Goal: Information Seeking & Learning: Learn about a topic

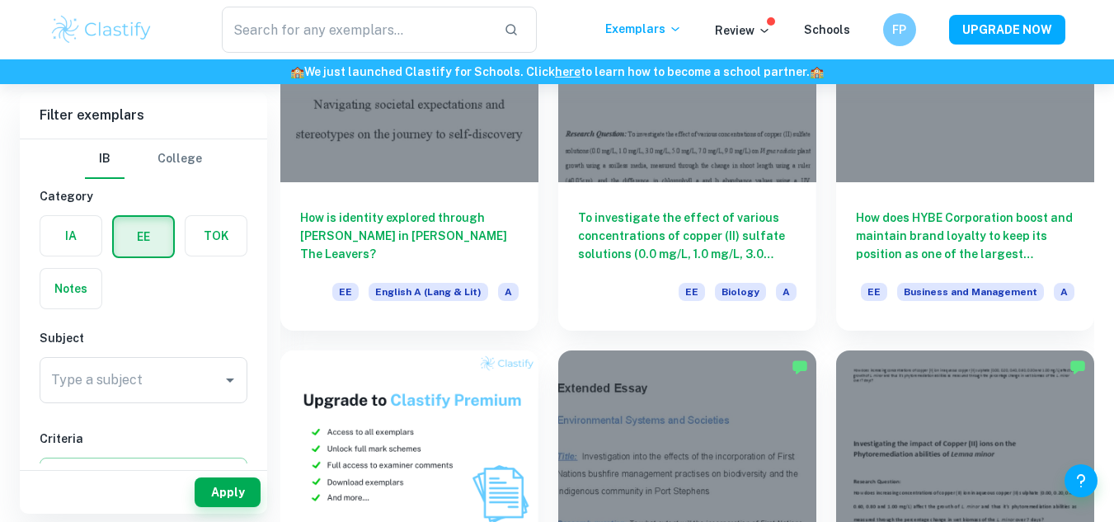
scroll to position [583, 0]
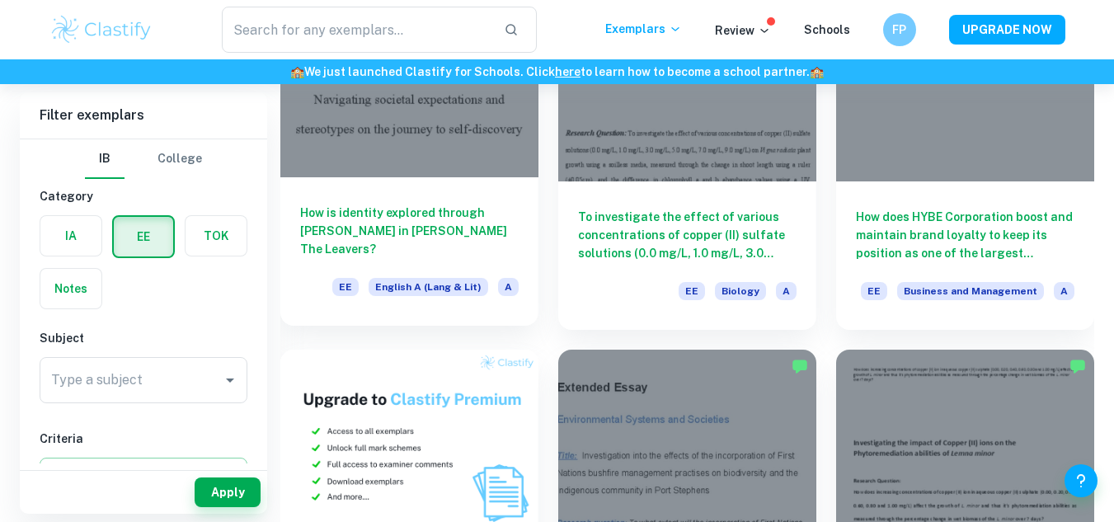
click at [407, 221] on h6 "How is identity explored through [PERSON_NAME] in [PERSON_NAME] The Leavers?" at bounding box center [409, 231] width 219 height 54
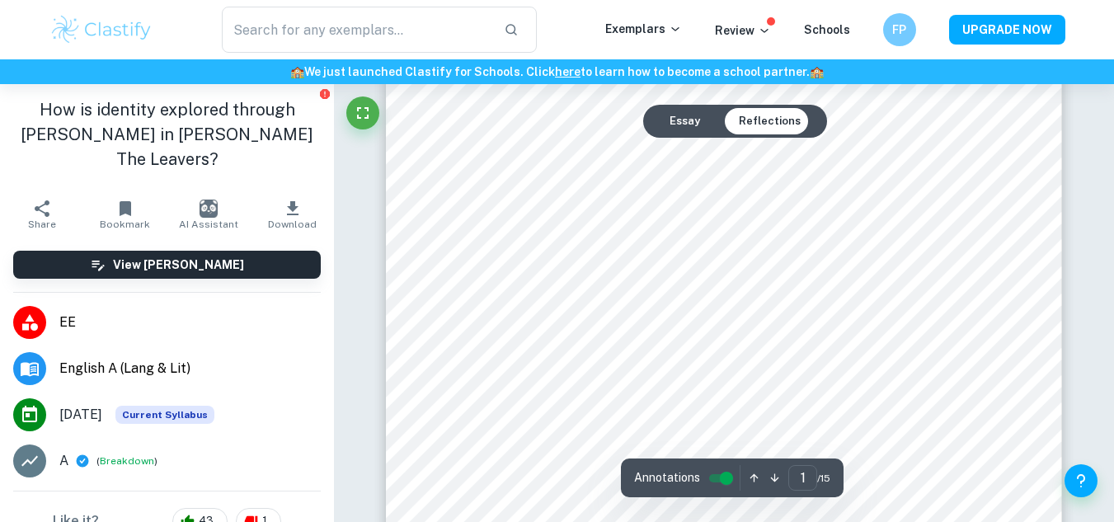
scroll to position [374, 0]
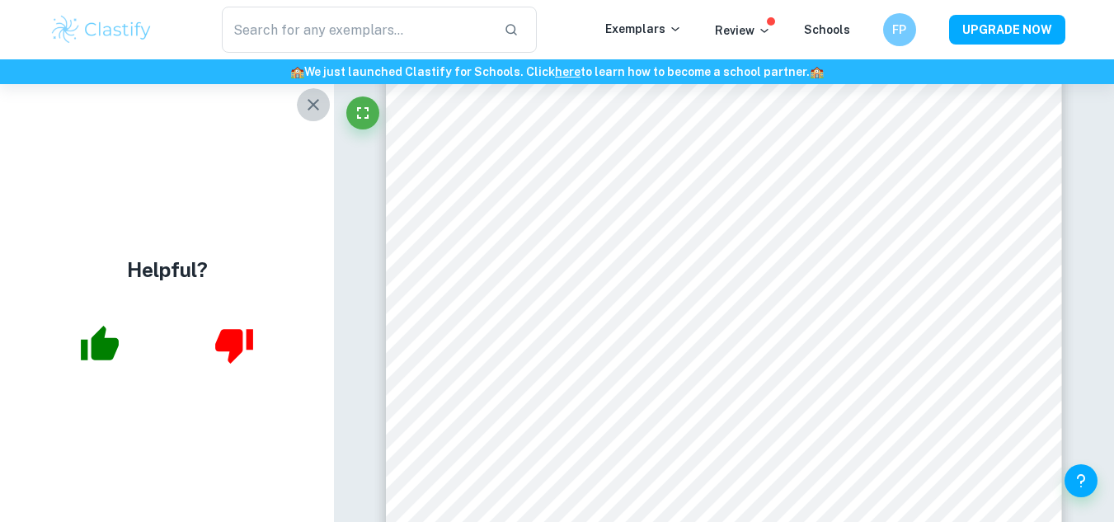
click at [316, 98] on icon "button" at bounding box center [313, 105] width 20 height 20
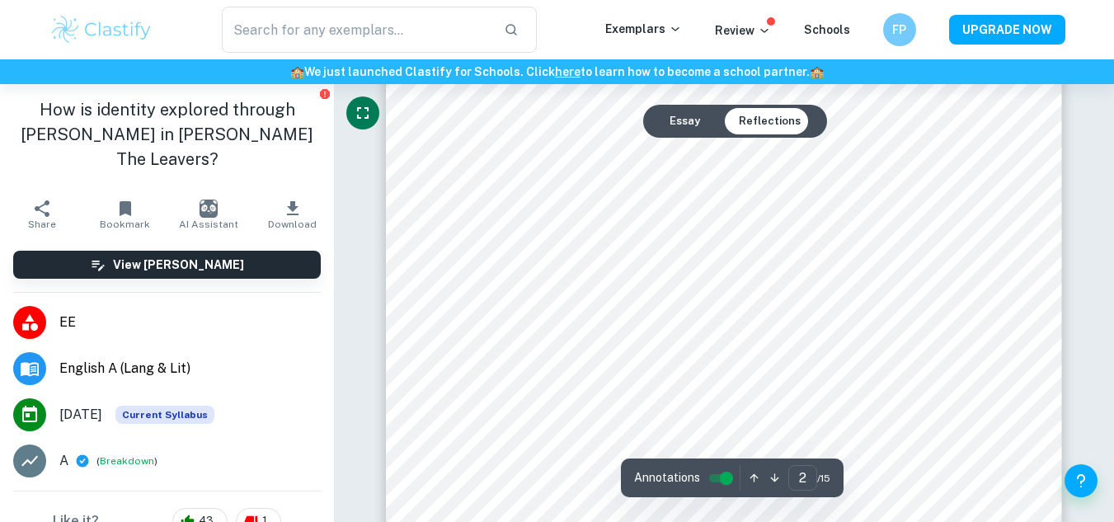
scroll to position [1264, 0]
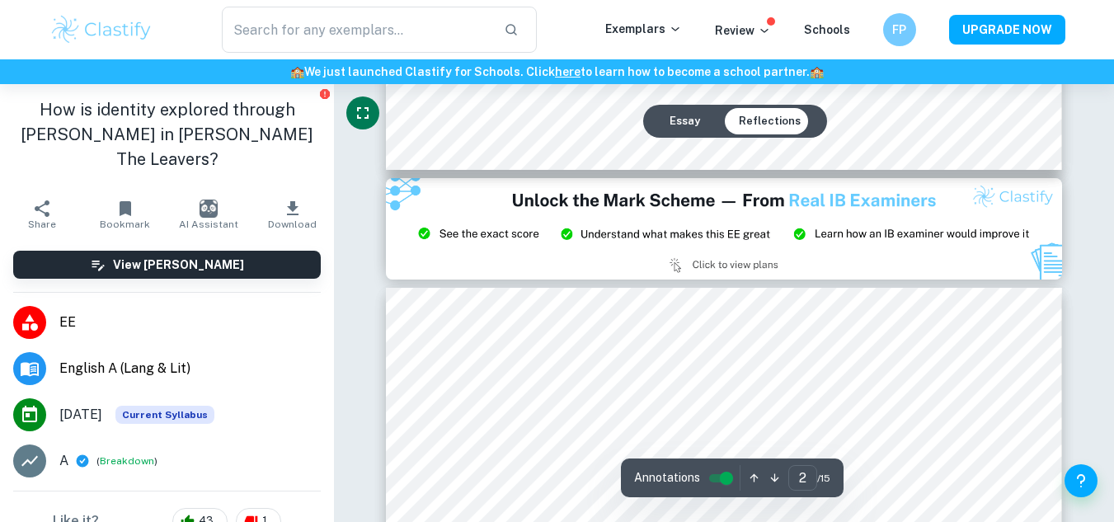
type input "3"
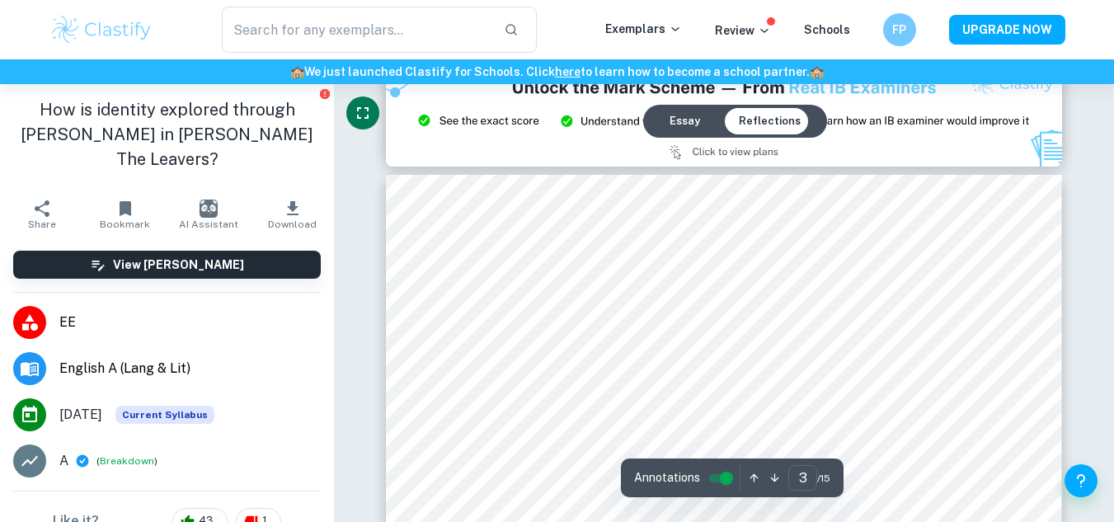
scroll to position [2069, 0]
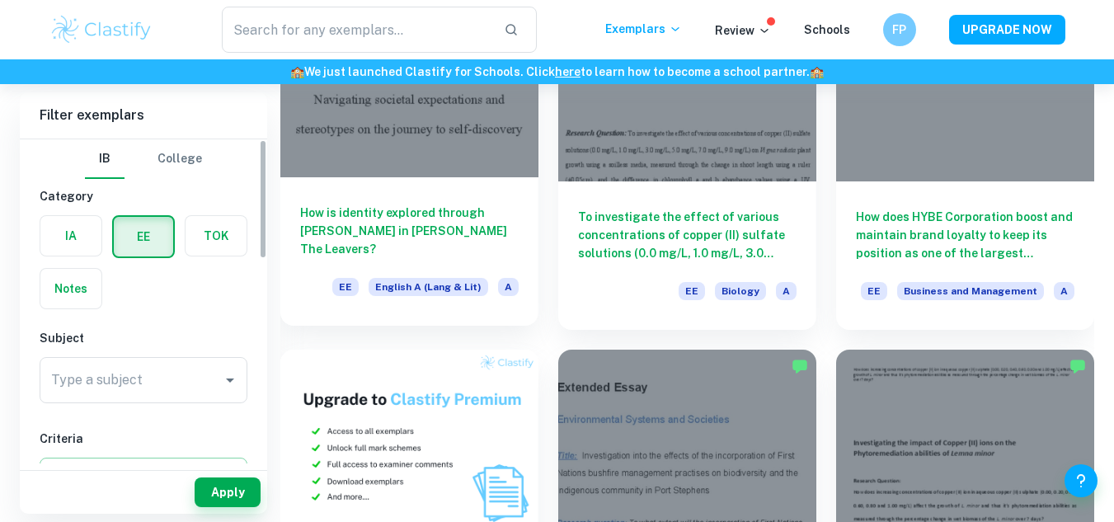
scroll to position [640, 0]
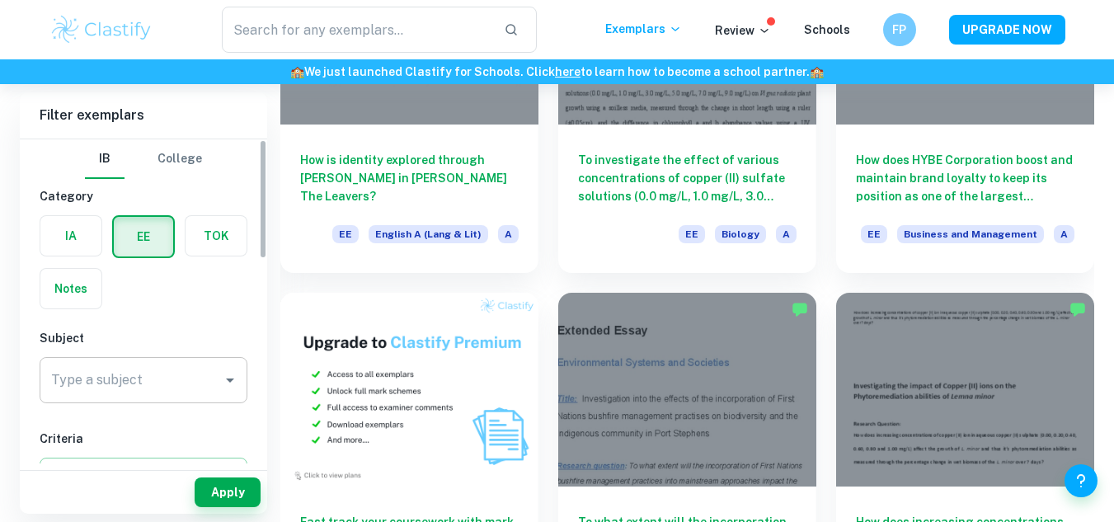
click at [184, 384] on input "Type a subject" at bounding box center [131, 380] width 168 height 31
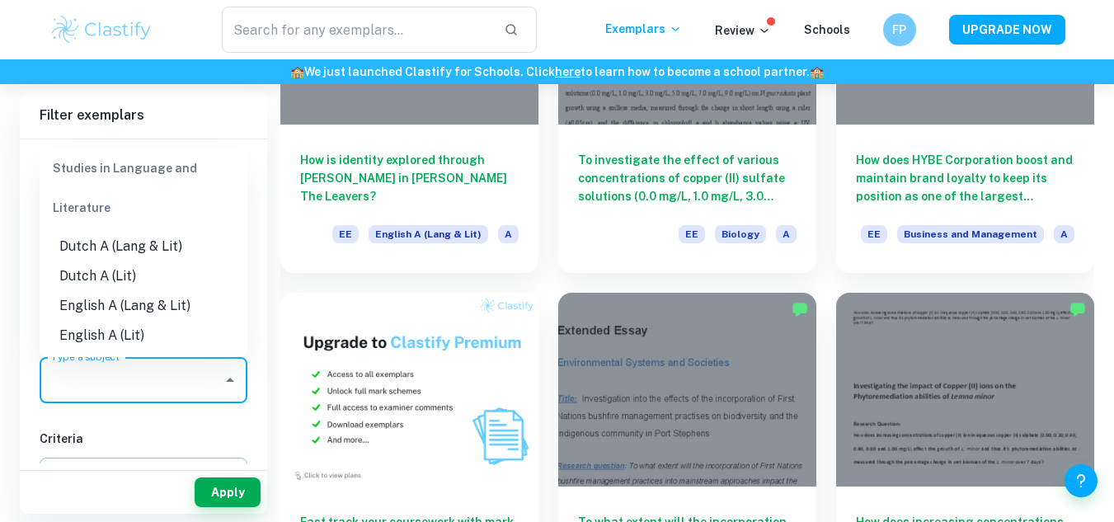
scroll to position [151, 0]
click at [133, 271] on li "English A (Lang & Lit)" at bounding box center [144, 276] width 208 height 30
type input "English A (Lang & Lit)"
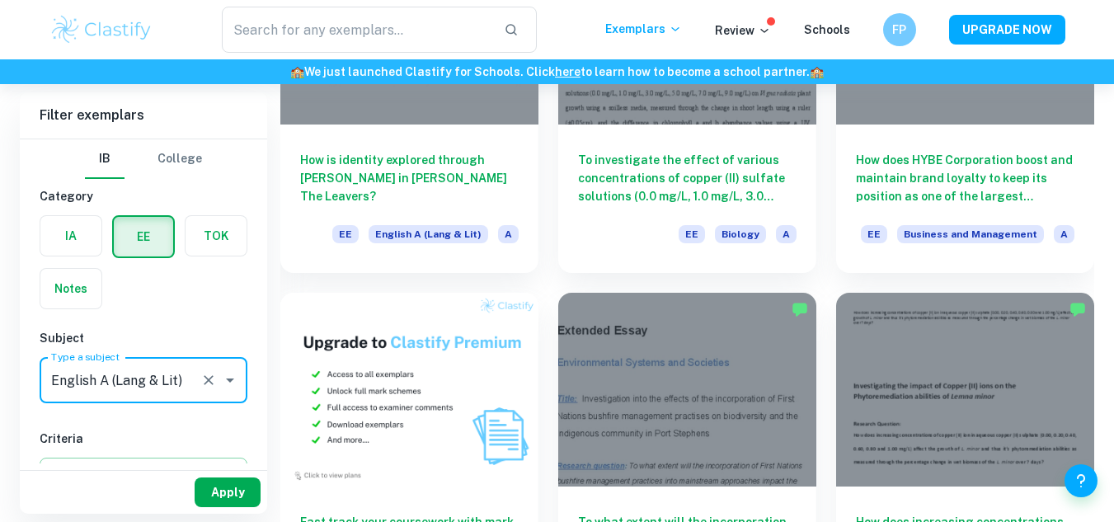
click at [242, 485] on button "Apply" at bounding box center [228, 492] width 66 height 30
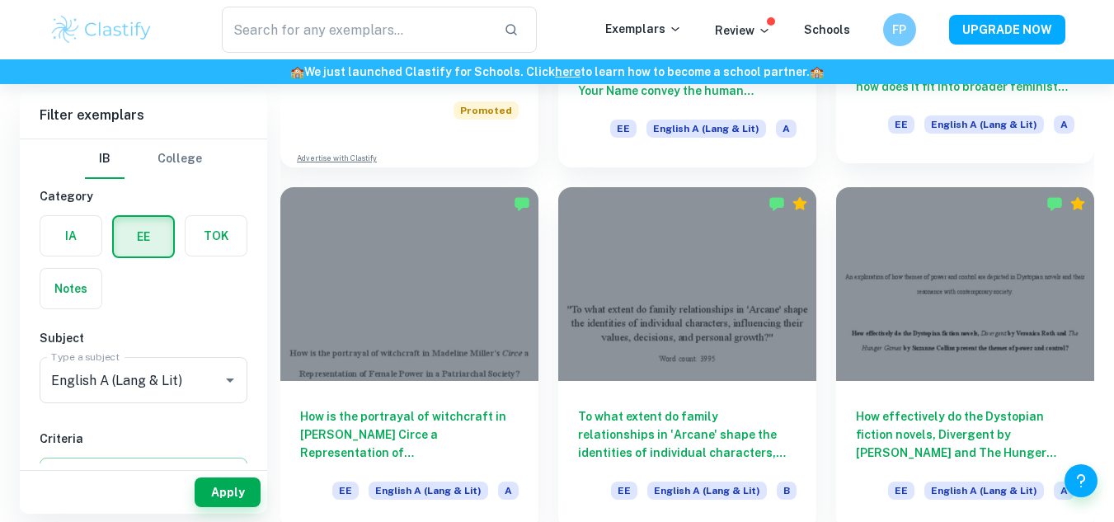
scroll to position [1107, 0]
